Goal: Task Accomplishment & Management: Use online tool/utility

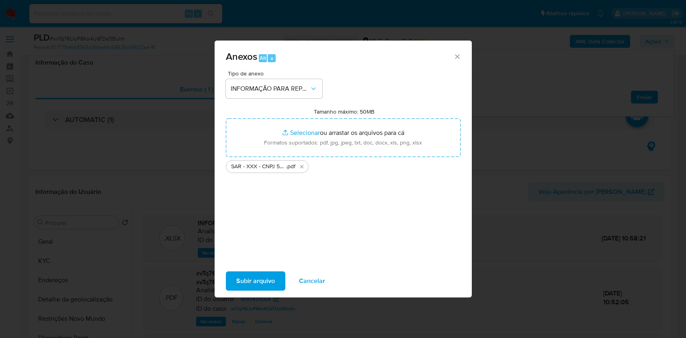
select select "10"
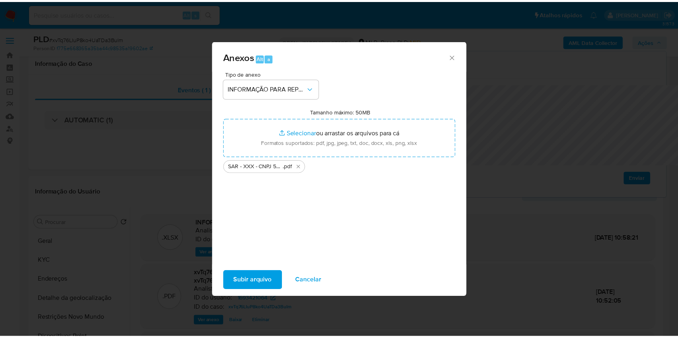
scroll to position [161, 0]
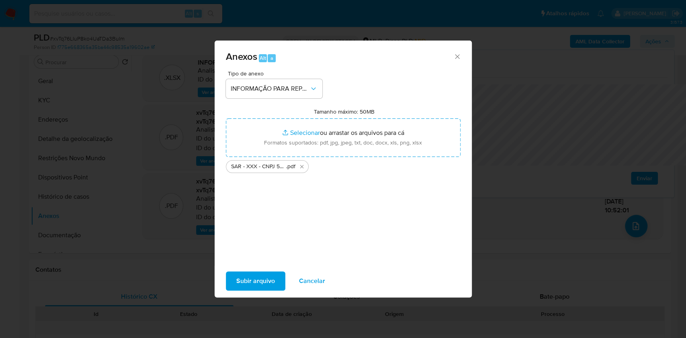
click at [236, 285] on span "Subir arquivo" at bounding box center [255, 281] width 39 height 18
click at [241, 290] on span "Subir arquivo" at bounding box center [255, 281] width 39 height 18
click at [244, 290] on span "Subir arquivo" at bounding box center [255, 281] width 39 height 18
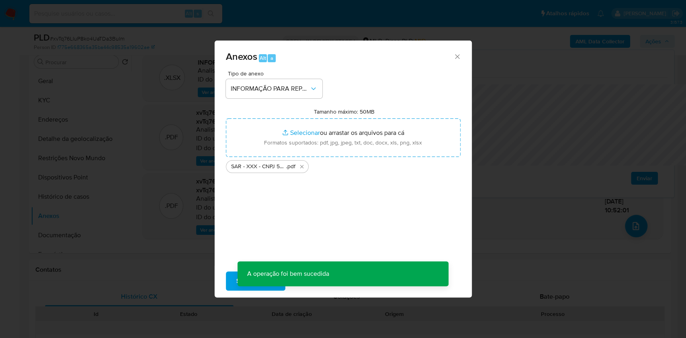
click at [521, 121] on div "Anexos Alt a Tipo de anexo INFORMAÇÃO PARA REPORTE - COAF Tamanho máximo: 50MB …" at bounding box center [343, 169] width 686 height 338
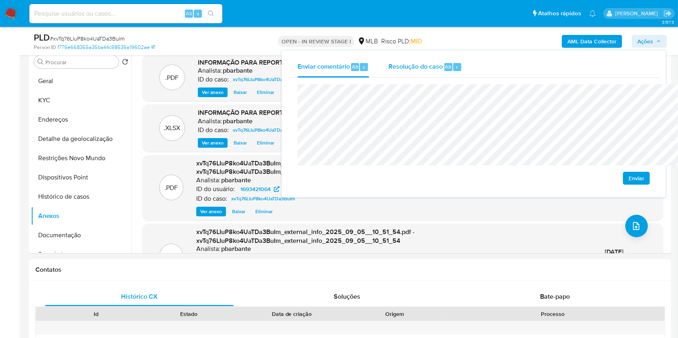
click at [391, 72] on div "Resolução do caso Alt r" at bounding box center [425, 67] width 74 height 21
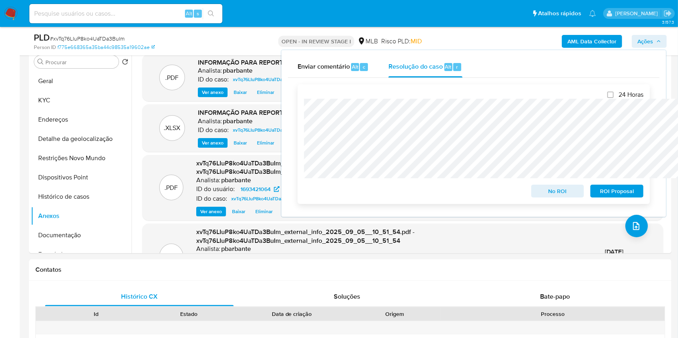
click at [625, 191] on span "ROI Proposal" at bounding box center [617, 191] width 42 height 11
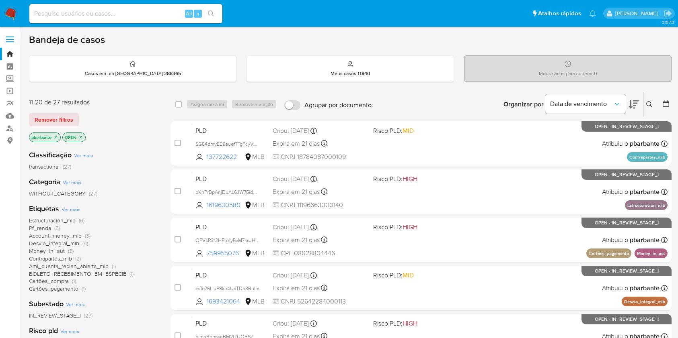
scroll to position [164, 0]
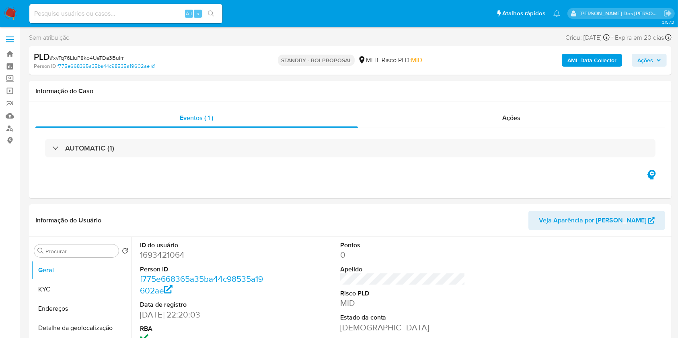
select select "10"
click at [147, 13] on input at bounding box center [125, 13] width 193 height 10
paste input "bwb7OJQNgcT2Q7YcmcvoSjsN"
type input "bwb7OJQNgcT2Q7YcmcvoSjsN"
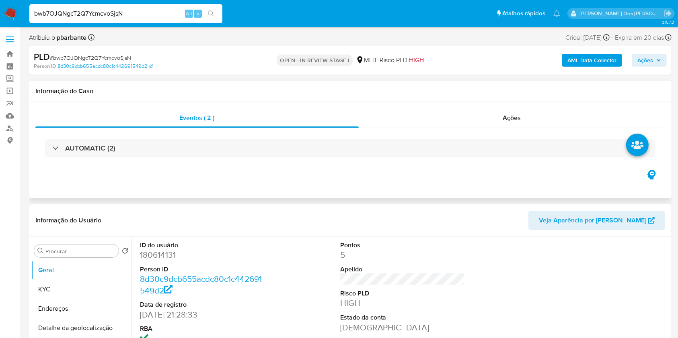
select select "10"
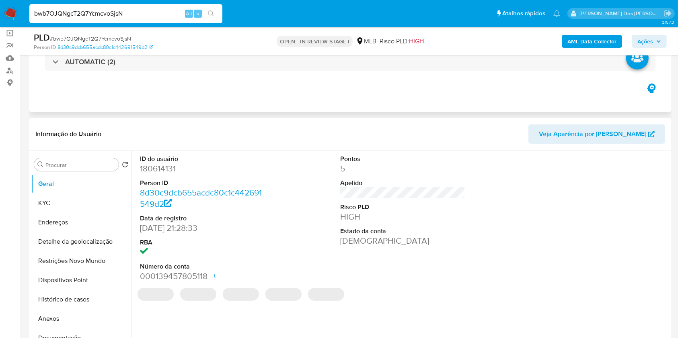
scroll to position [59, 0]
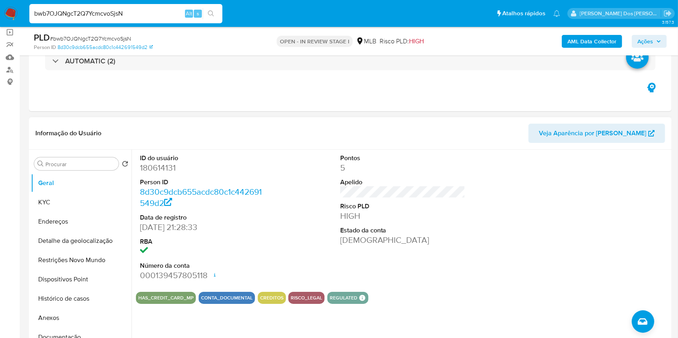
click at [170, 174] on dd "180614131" at bounding box center [202, 167] width 125 height 11
copy dd "180614131"
click at [61, 327] on button "Anexos" at bounding box center [78, 318] width 94 height 19
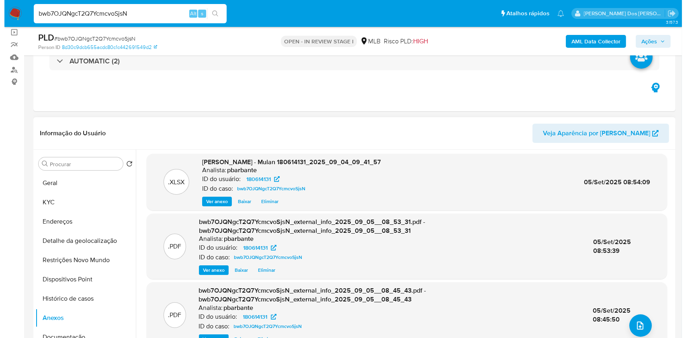
scroll to position [22, 0]
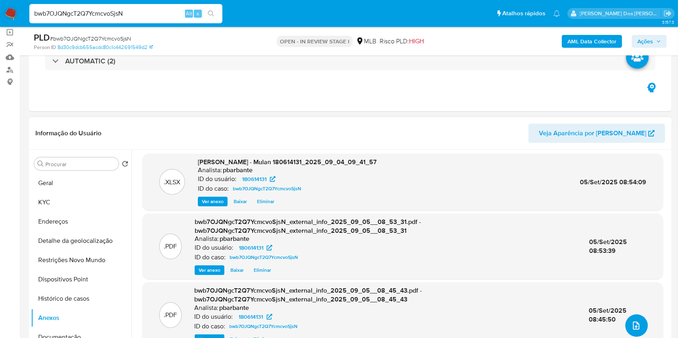
click at [629, 329] on button "upload-file" at bounding box center [636, 326] width 23 height 23
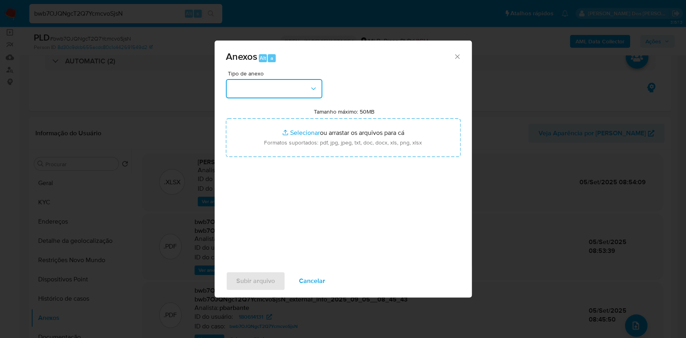
click at [250, 79] on button "button" at bounding box center [274, 88] width 96 height 19
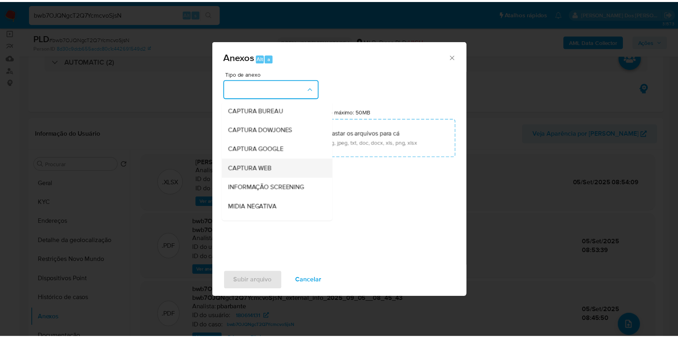
scroll to position [100, 0]
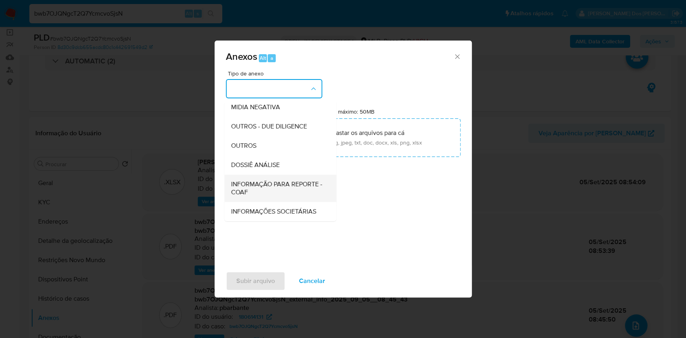
click at [253, 180] on span "INFORMAÇÃO PARA REPORTE - COAF" at bounding box center [278, 188] width 94 height 16
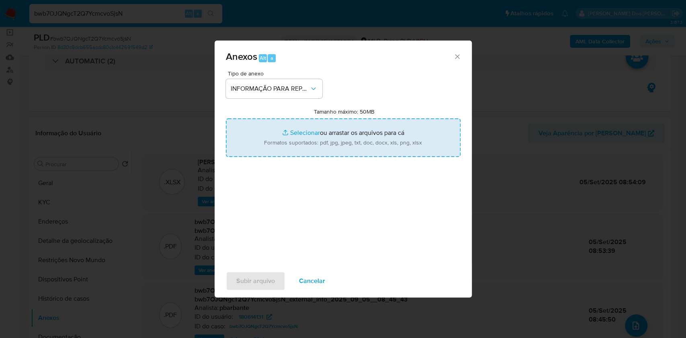
type input "C:\fakepath\SAR - XXX - CPF 81910037168 - FLAVIO DA SILVA QUADROS.pdf"
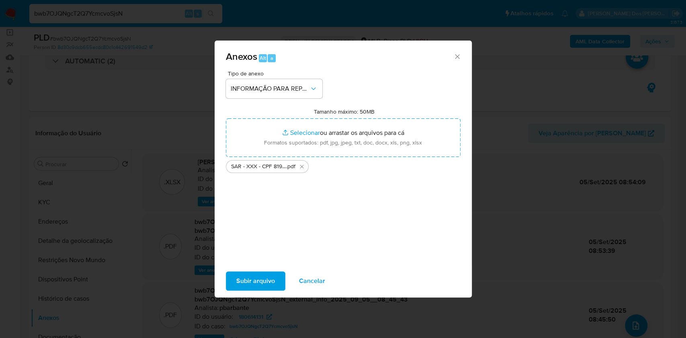
click at [236, 290] on span "Subir arquivo" at bounding box center [255, 281] width 39 height 18
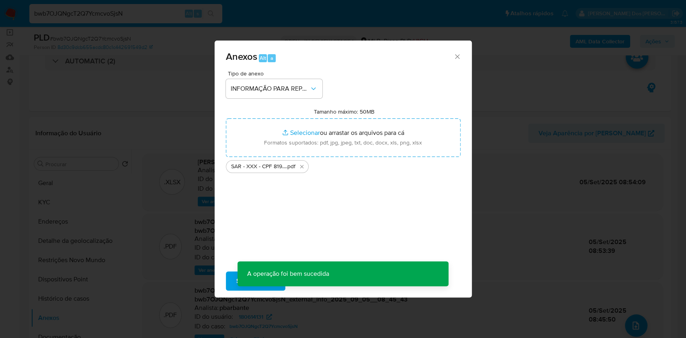
click at [670, 43] on div "Anexos Alt a Tipo de anexo INFORMAÇÃO PARA REPORTE - COAF Tamanho máximo: 50MB …" at bounding box center [343, 169] width 686 height 338
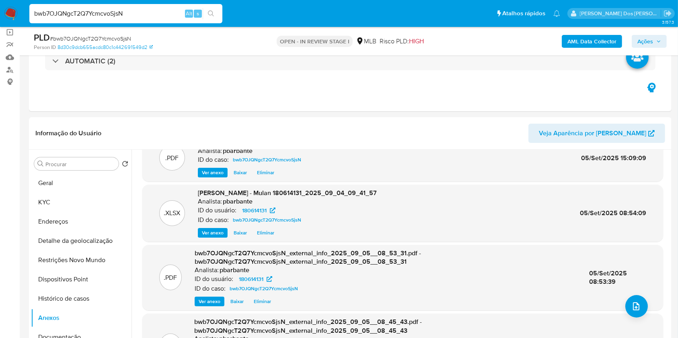
scroll to position [53, 0]
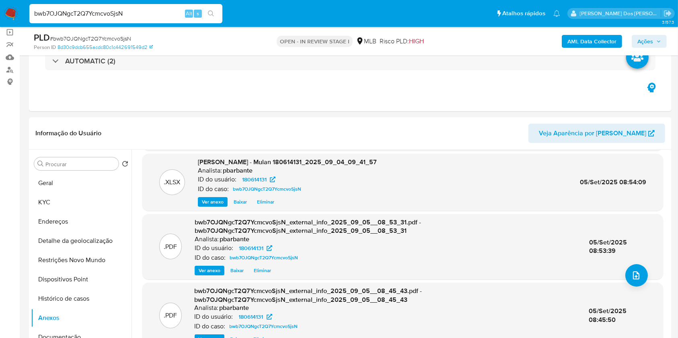
click at [670, 43] on div "PLD # bwb7OJQNgcT2Q7YcmcvoSjsN Person ID 8d30c9dcb655acdc80c1c442691549d2 OPEN …" at bounding box center [350, 41] width 642 height 29
click at [659, 40] on icon "button" at bounding box center [658, 41] width 3 height 2
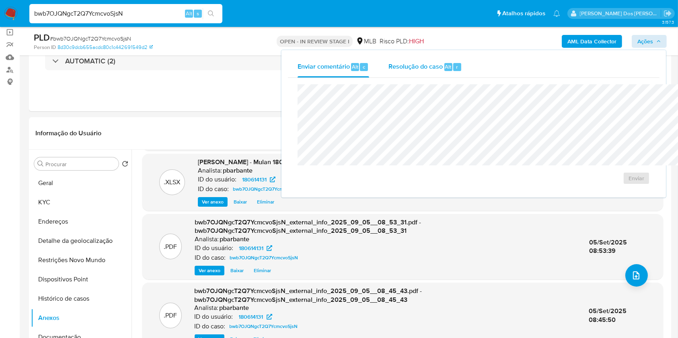
click at [388, 65] on span "Resolução do caso" at bounding box center [415, 66] width 54 height 9
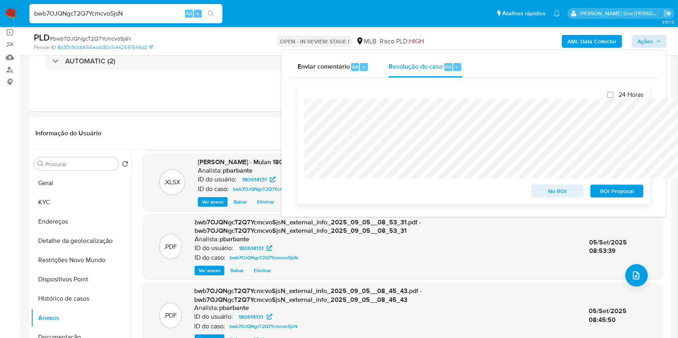
click at [605, 196] on span "ROI Proposal" at bounding box center [617, 191] width 42 height 11
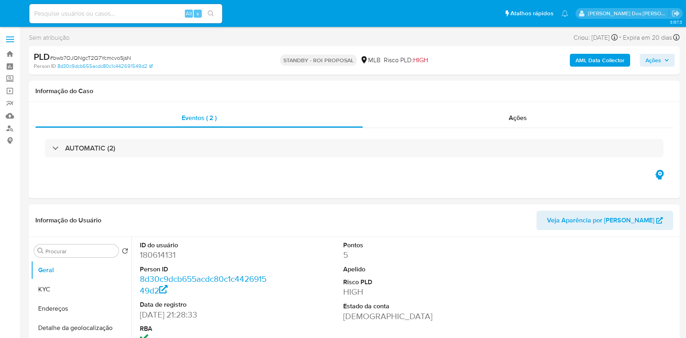
select select "10"
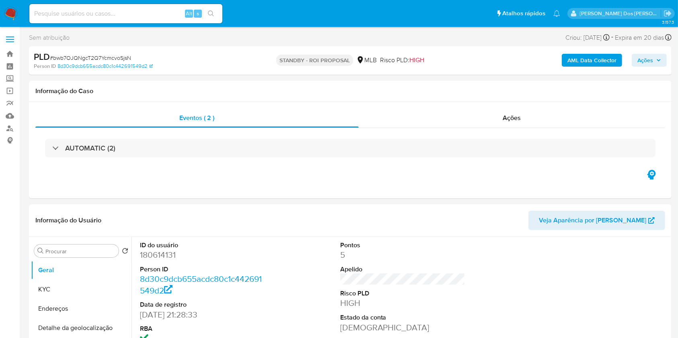
click at [151, 9] on input at bounding box center [125, 13] width 193 height 10
paste input "Loxc73wFmkR2O86EXtqXcnLX"
type input "Loxc73wFmkR2O86EXtqXcnLX"
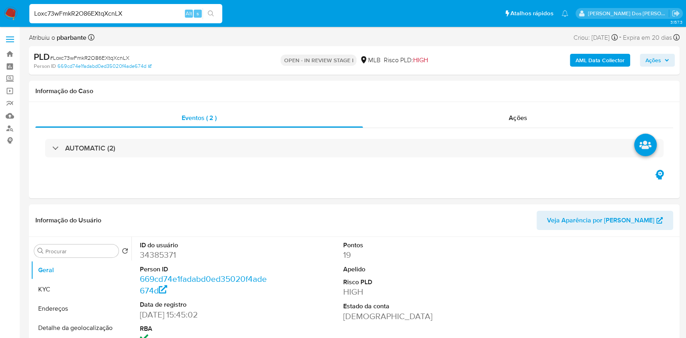
select select "10"
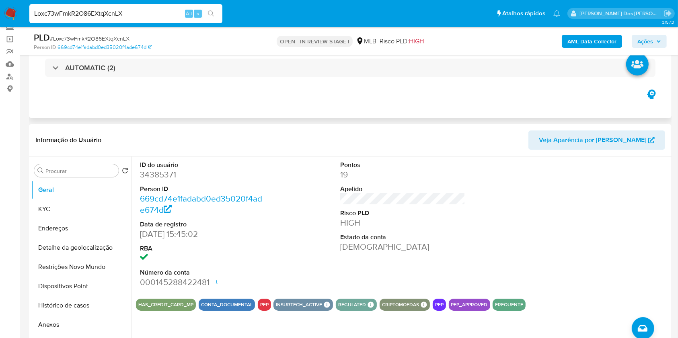
scroll to position [57, 0]
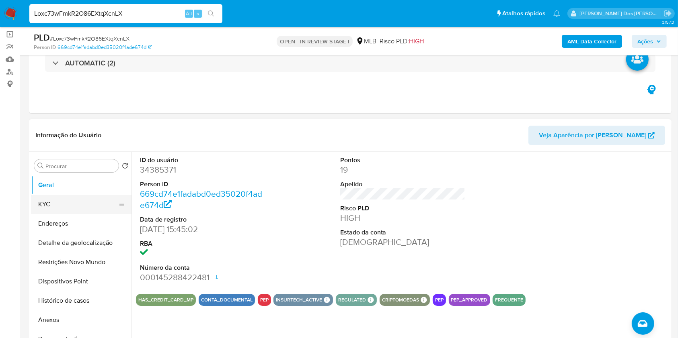
click at [57, 214] on button "KYC" at bounding box center [78, 204] width 94 height 19
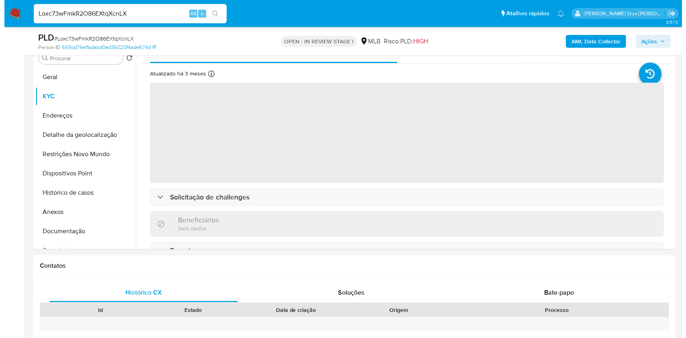
scroll to position [172, 0]
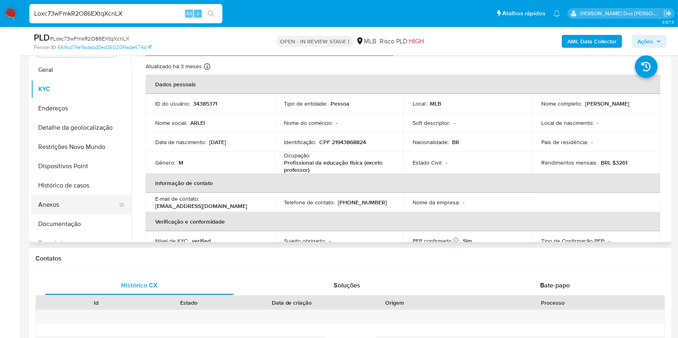
click at [49, 215] on button "Anexos" at bounding box center [78, 204] width 94 height 19
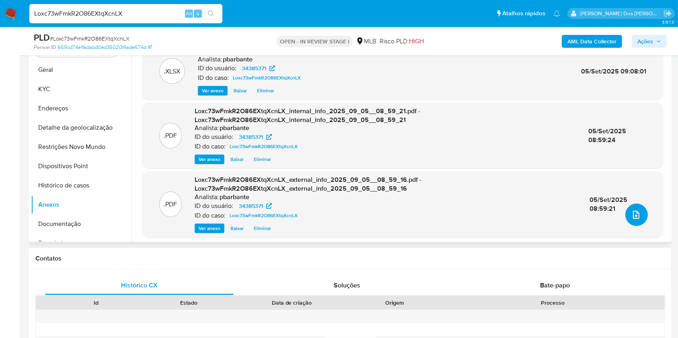
click at [637, 226] on button "upload-file" at bounding box center [636, 215] width 23 height 23
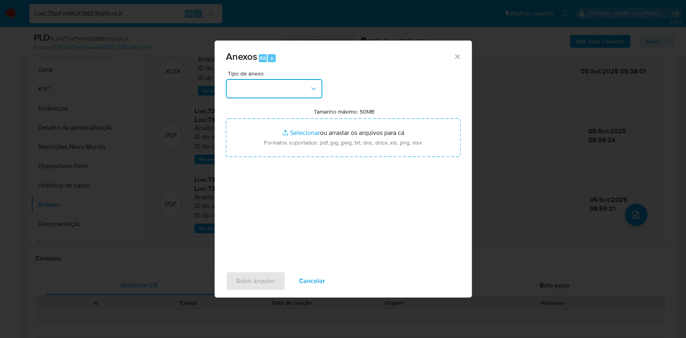
click at [264, 79] on button "button" at bounding box center [274, 88] width 96 height 19
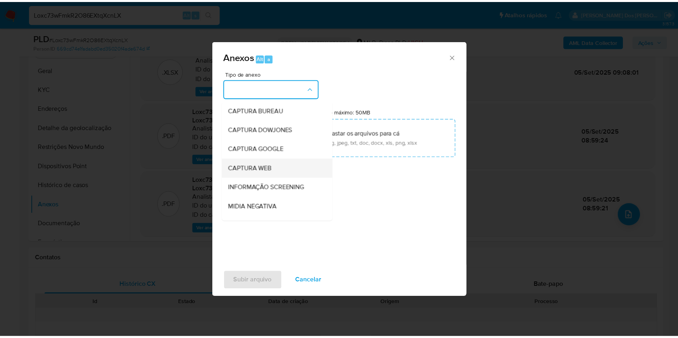
scroll to position [100, 0]
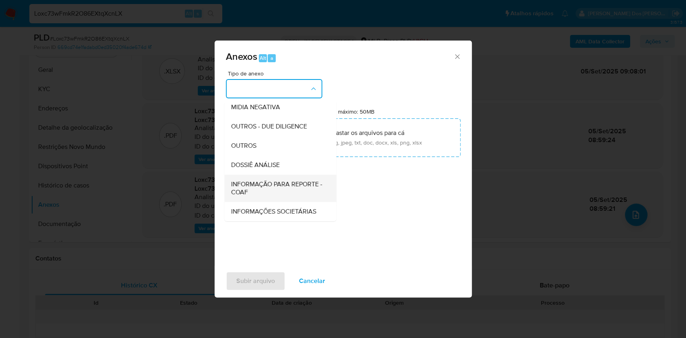
click at [252, 180] on span "INFORMAÇÃO PARA REPORTE - COAF" at bounding box center [278, 188] width 94 height 16
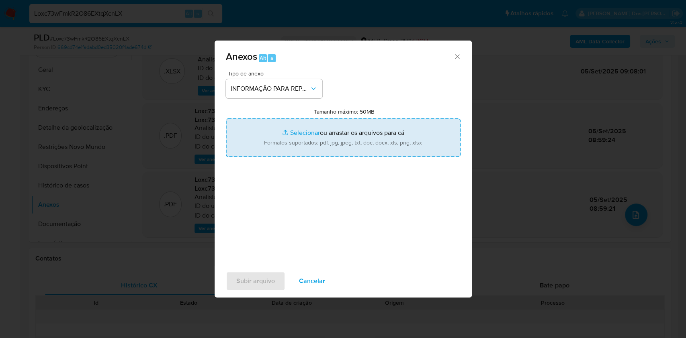
type input "C:\fakepath\SAR - XXX - CPF 21943868824 - ARLEI PEREIRA DE OLIVEIRA.pdf"
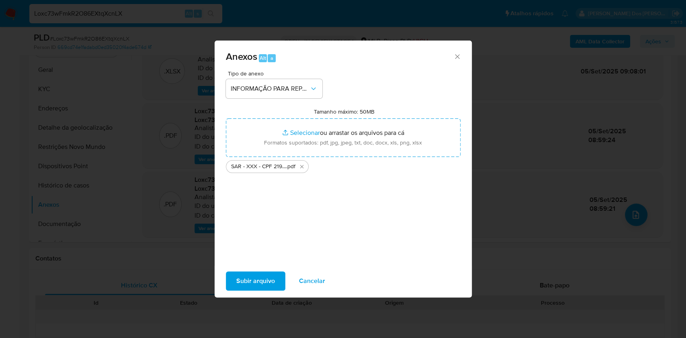
click at [236, 286] on span "Subir arquivo" at bounding box center [255, 281] width 39 height 18
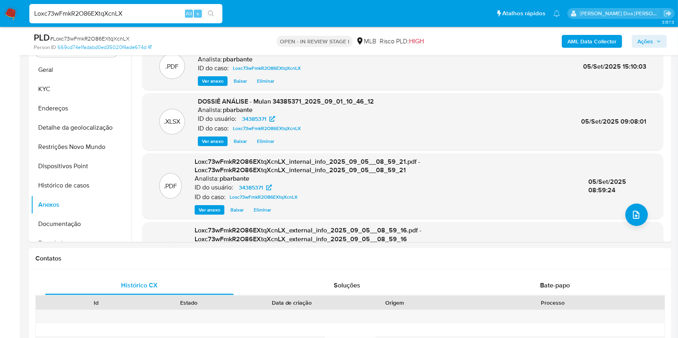
click at [663, 40] on button "Ações" at bounding box center [648, 41] width 35 height 13
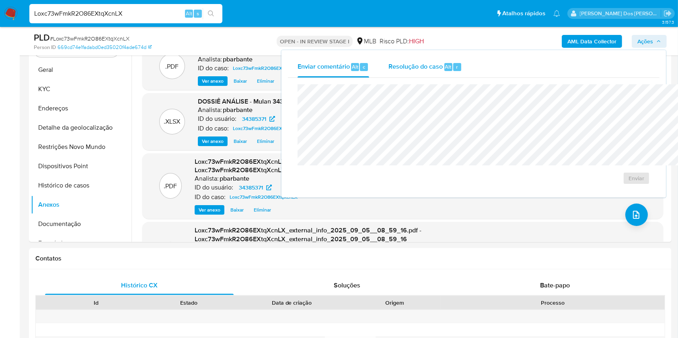
click at [388, 76] on div "Resolução do caso Alt r" at bounding box center [425, 67] width 74 height 21
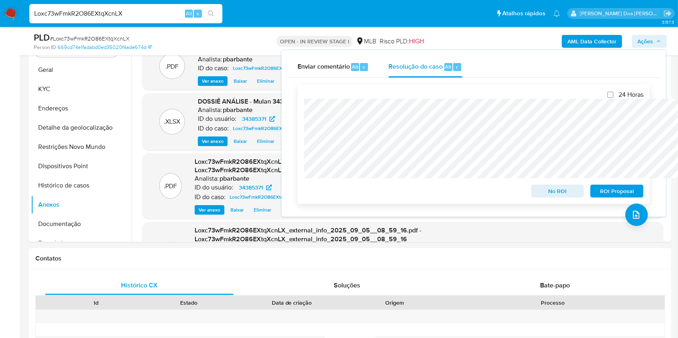
click at [610, 190] on span "ROI Proposal" at bounding box center [617, 191] width 42 height 11
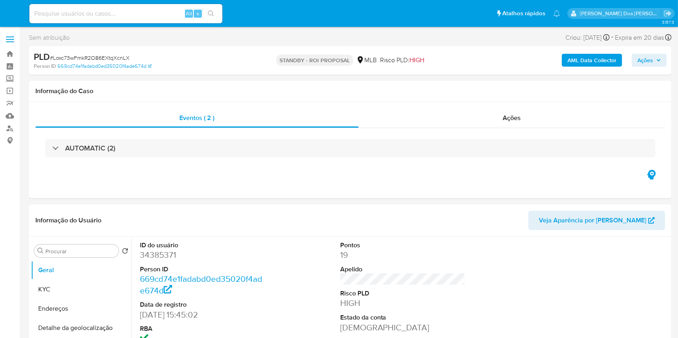
select select "10"
click at [107, 12] on input at bounding box center [125, 13] width 193 height 10
paste input "c0hFr5pFPteIPNgnO2t3IYMJ"
type input "c0hFr5pFPteIPNgnO2t3IYMJ"
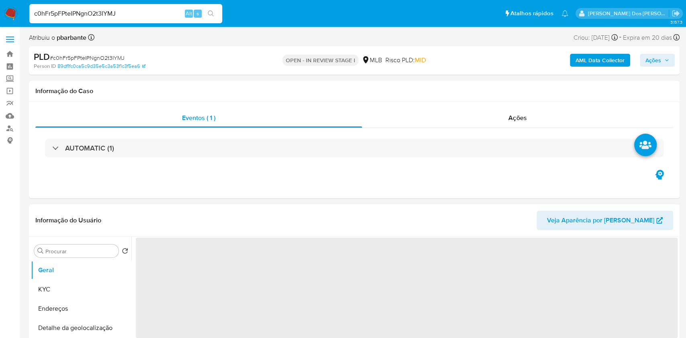
select select "10"
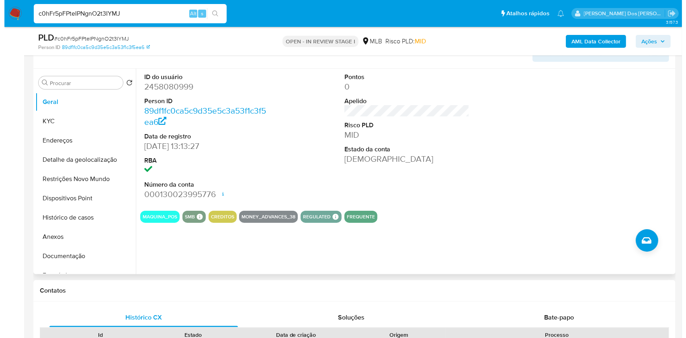
scroll to position [142, 0]
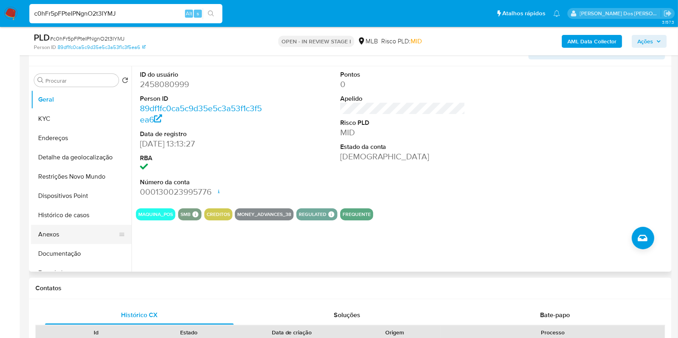
click at [57, 244] on button "Anexos" at bounding box center [78, 234] width 94 height 19
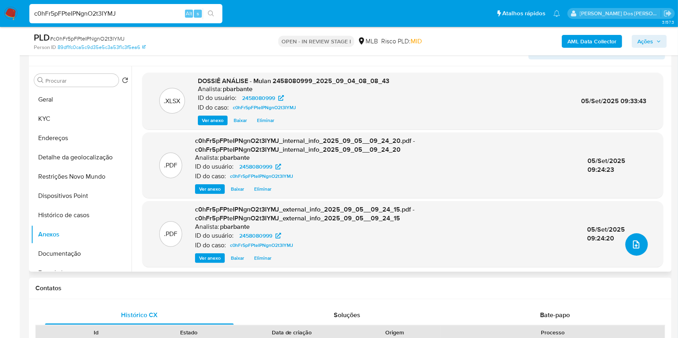
click at [637, 256] on button "upload-file" at bounding box center [636, 244] width 23 height 23
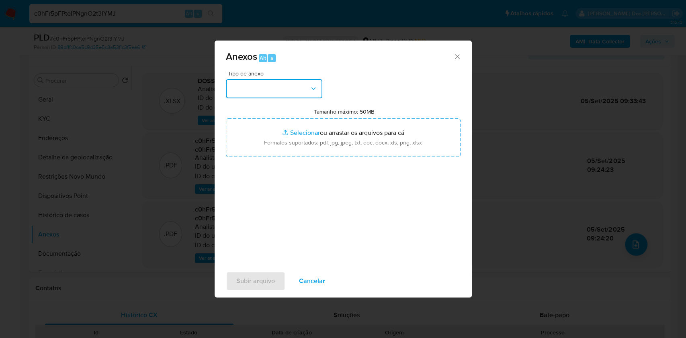
click at [296, 81] on button "button" at bounding box center [274, 88] width 96 height 19
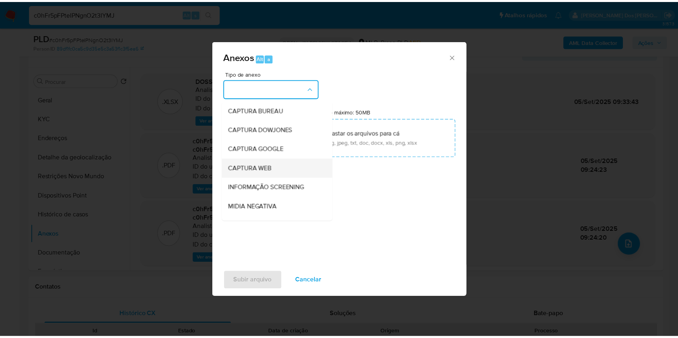
scroll to position [100, 0]
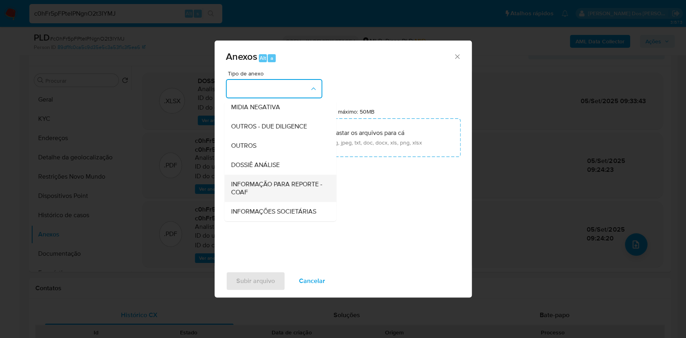
click at [250, 180] on span "INFORMAÇÃO PARA REPORTE - COAF" at bounding box center [278, 188] width 94 height 16
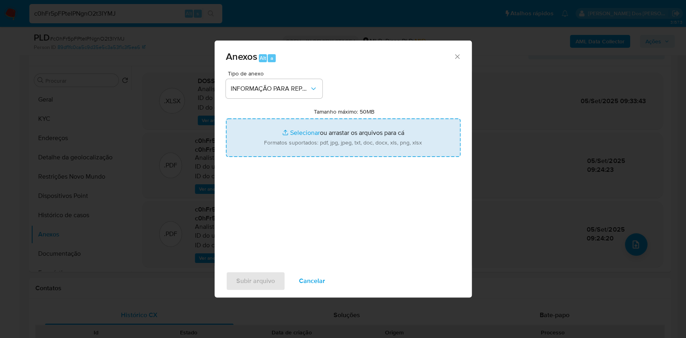
type input "C:\fakepath\SAR - XXX - CNPJ 61002365000140 - J R LOCADORA DE VEICULOS LTDA.pdf"
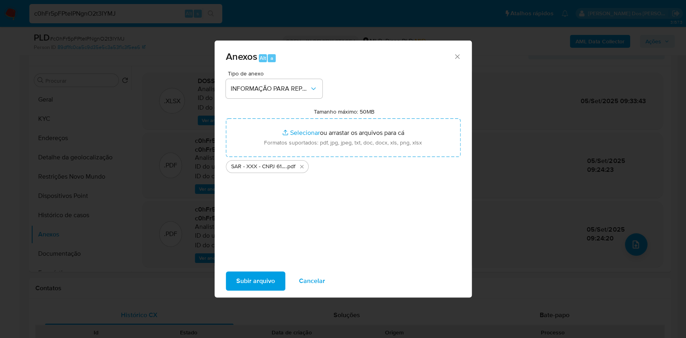
click at [236, 280] on span "Subir arquivo" at bounding box center [255, 281] width 39 height 18
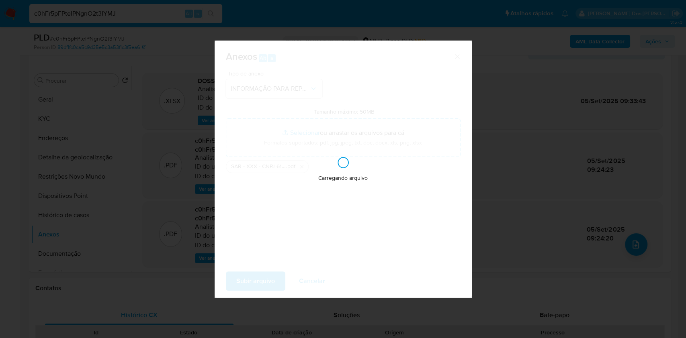
click at [660, 37] on div "Anexos Alt a Tipo de anexo INFORMAÇÃO PARA REPORTE - COAF Tamanho máximo: 50MB …" at bounding box center [343, 169] width 686 height 338
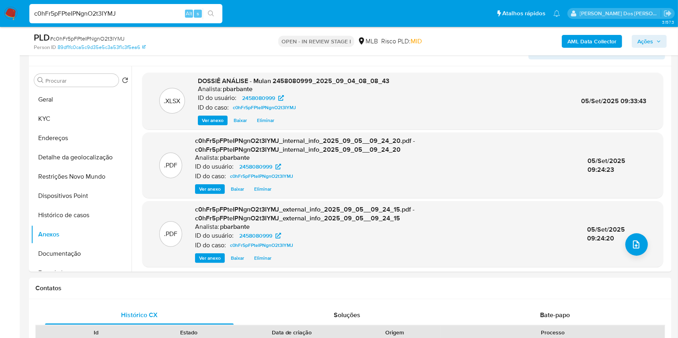
click at [660, 37] on span "Ações" at bounding box center [649, 41] width 24 height 11
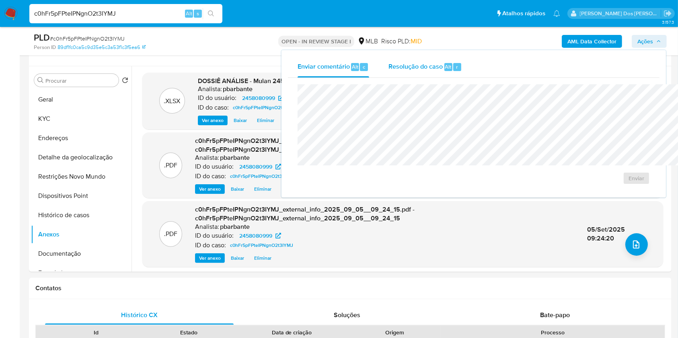
click at [392, 67] on span "Resolução do caso" at bounding box center [415, 66] width 54 height 9
